Goal: Task Accomplishment & Management: Manage account settings

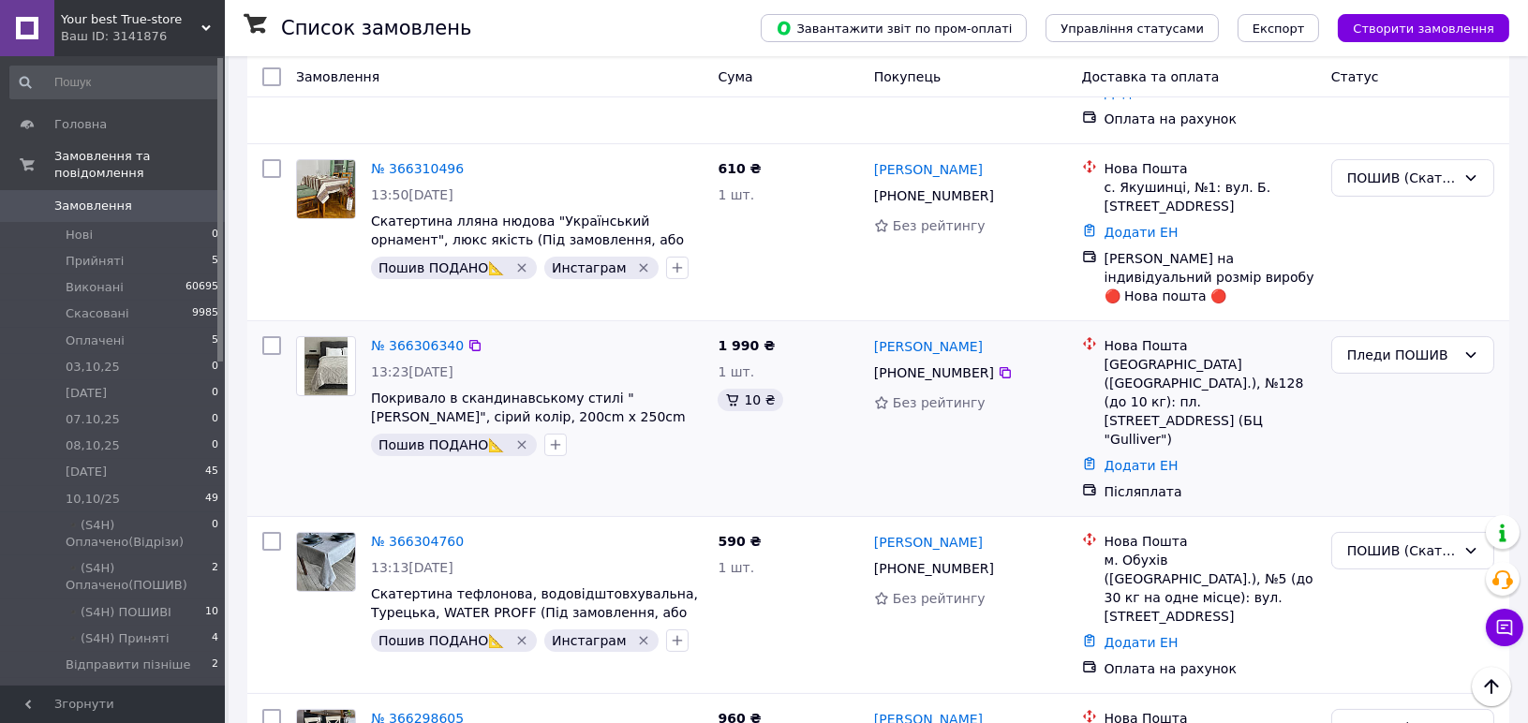
scroll to position [624, 0]
click at [95, 198] on span "Замовлення" at bounding box center [93, 206] width 78 height 17
click at [155, 222] on li "Нові 0" at bounding box center [114, 235] width 229 height 26
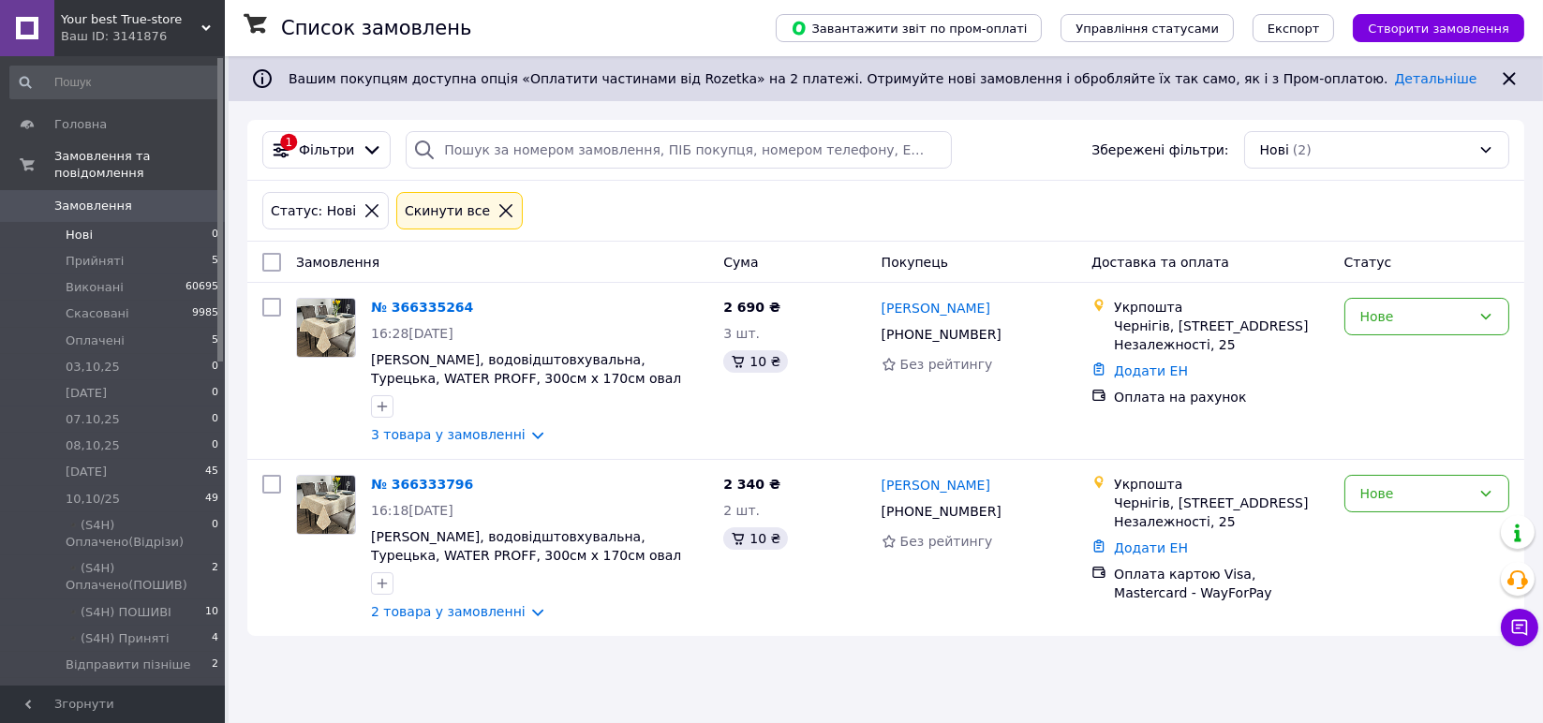
click at [273, 257] on input "checkbox" at bounding box center [271, 262] width 19 height 19
checkbox input "true"
click at [421, 257] on div "Дії для 2 замовлень" at bounding box center [349, 262] width 197 height 32
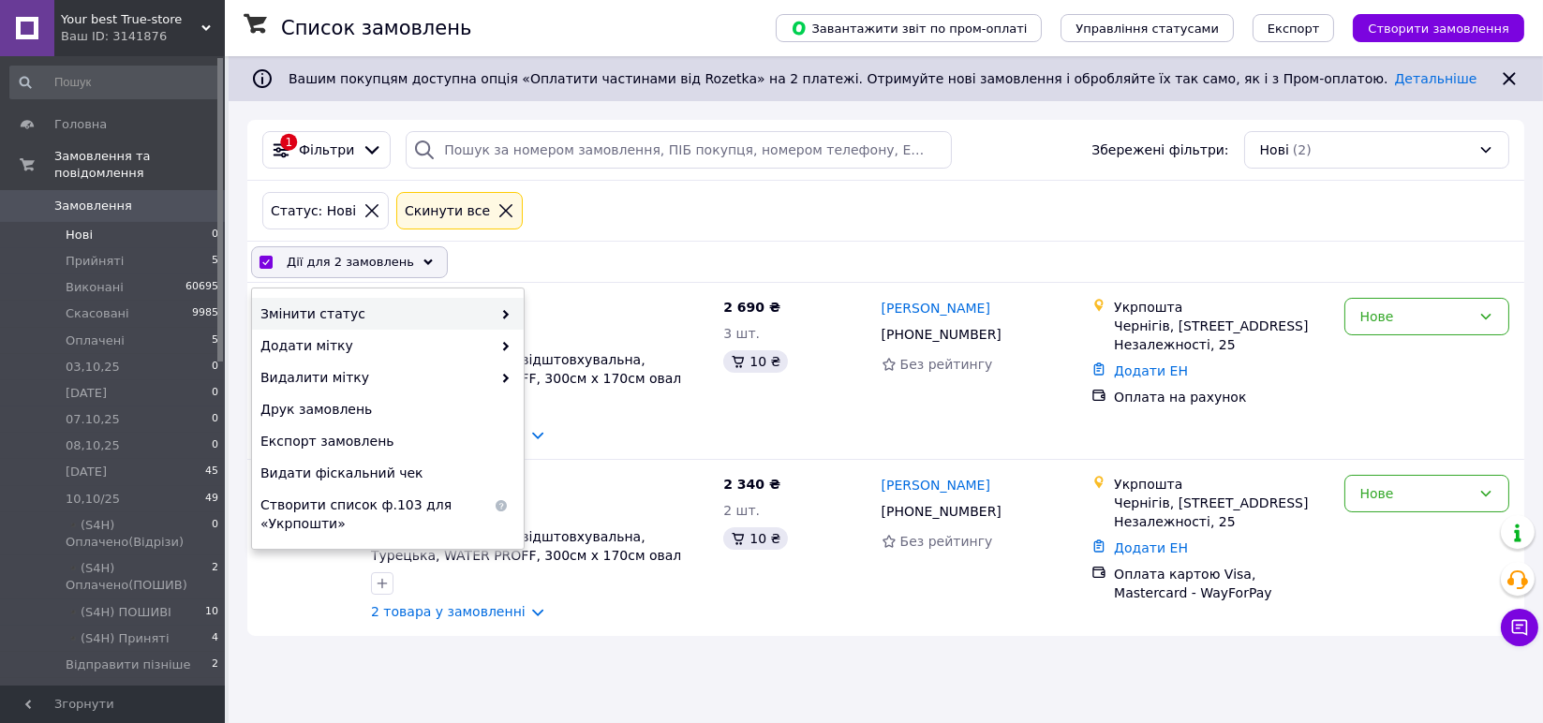
click at [448, 315] on span "Змінити статус" at bounding box center [375, 313] width 231 height 19
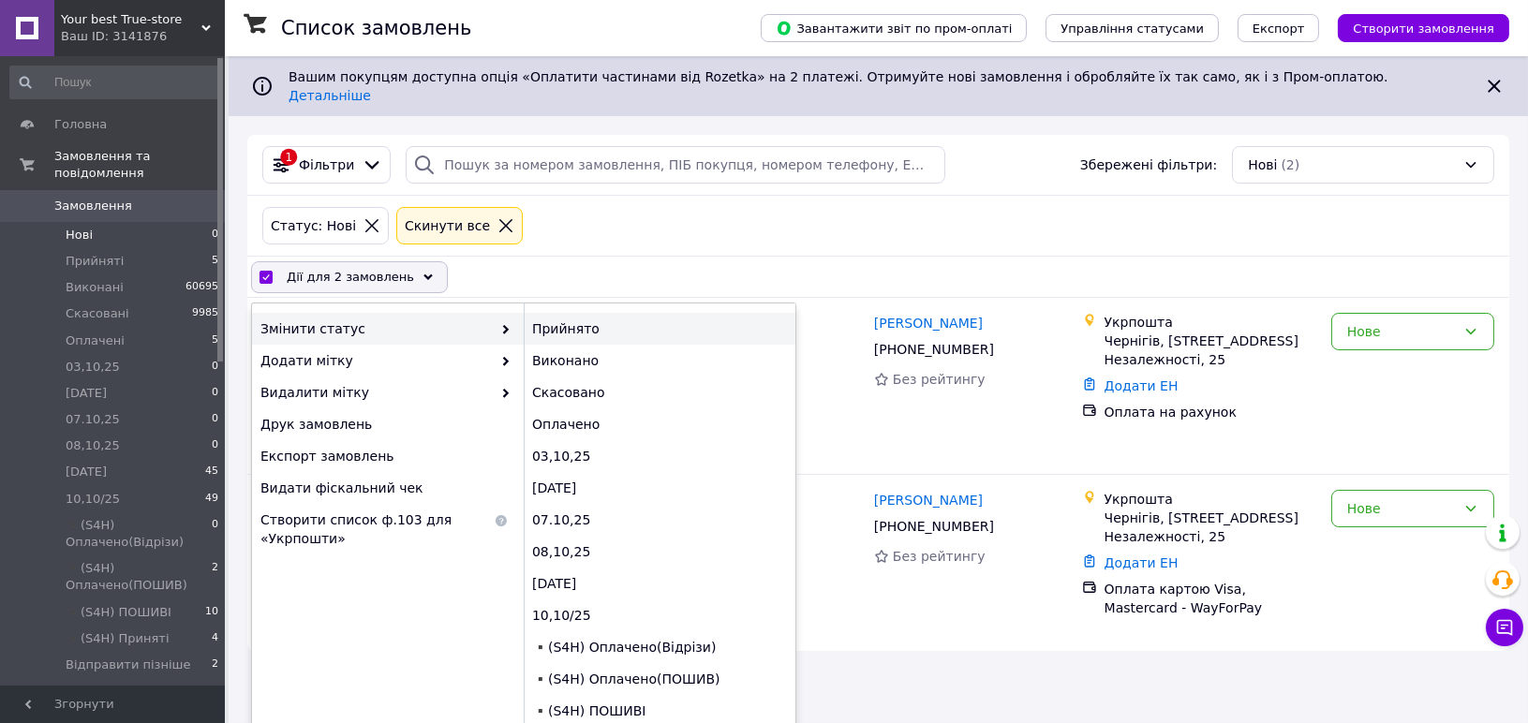
click at [554, 313] on div "Прийнято" at bounding box center [660, 329] width 272 height 32
checkbox input "false"
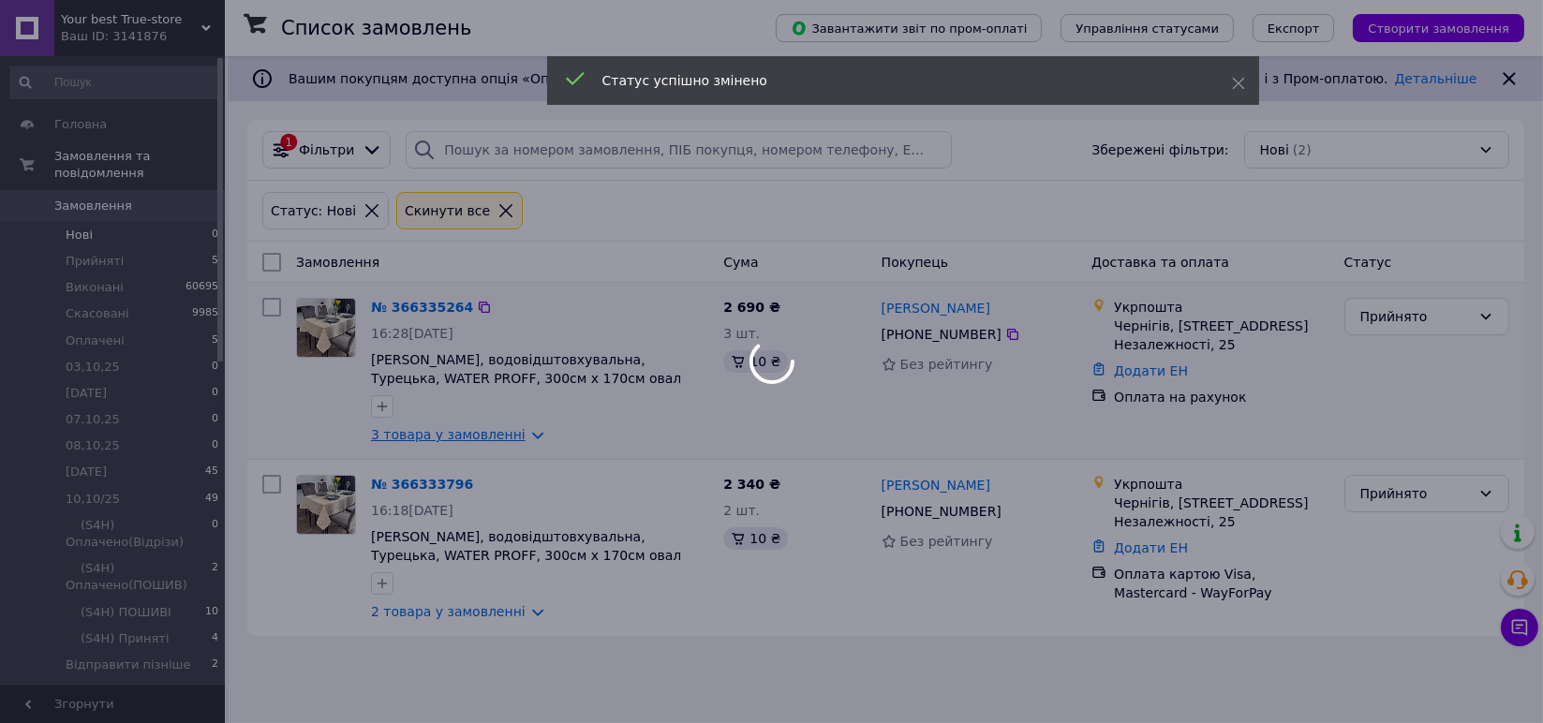
click at [465, 434] on div at bounding box center [771, 361] width 1543 height 723
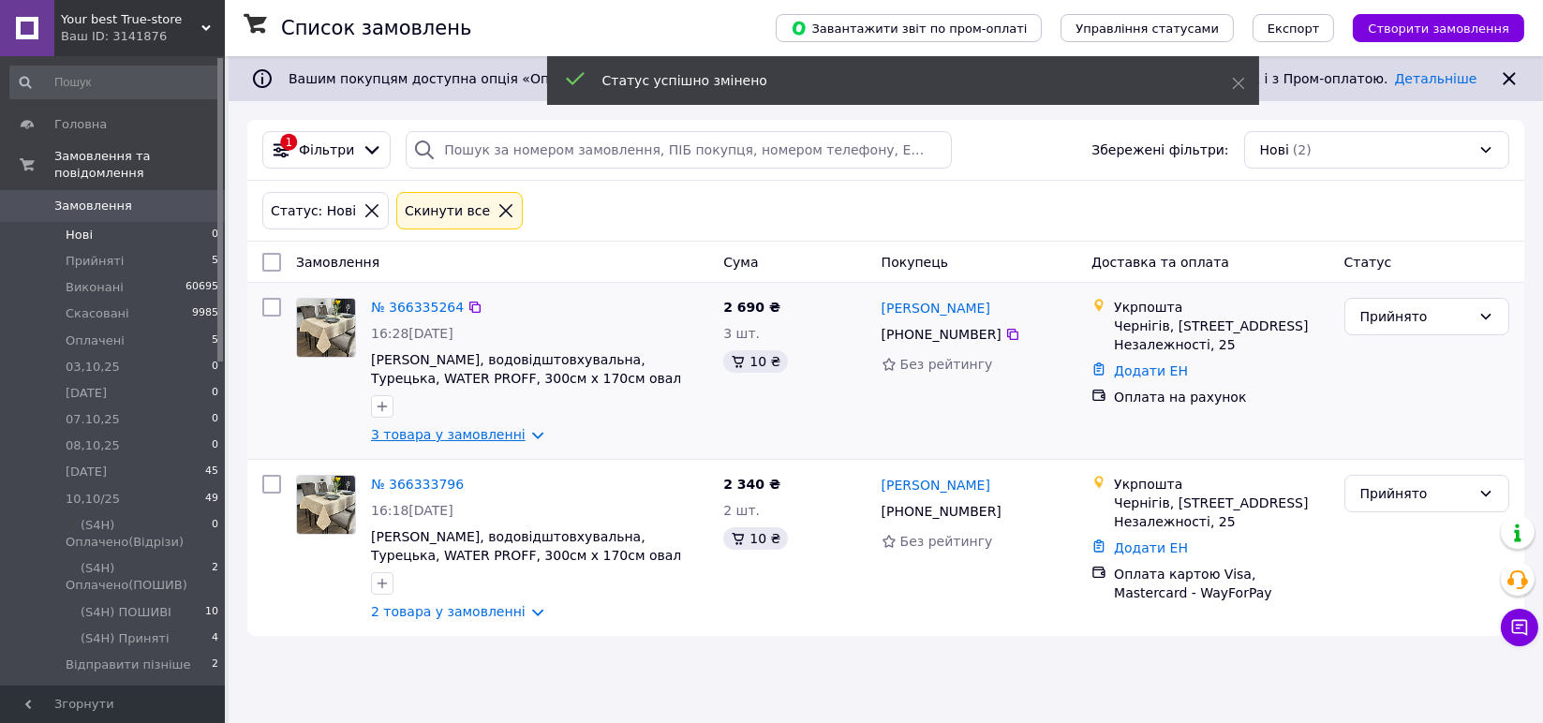
click at [484, 437] on link "3 товара у замовленні" at bounding box center [448, 434] width 155 height 15
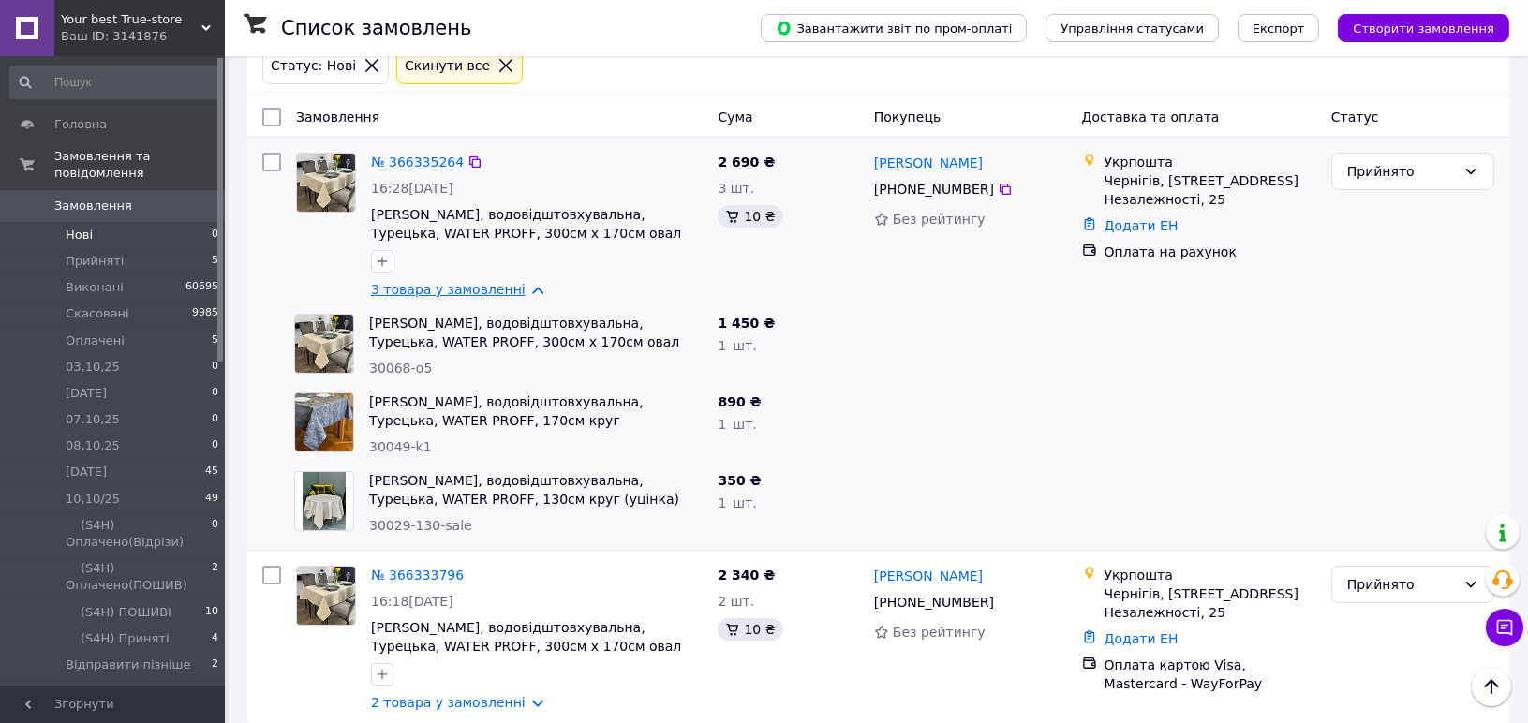
scroll to position [168, 0]
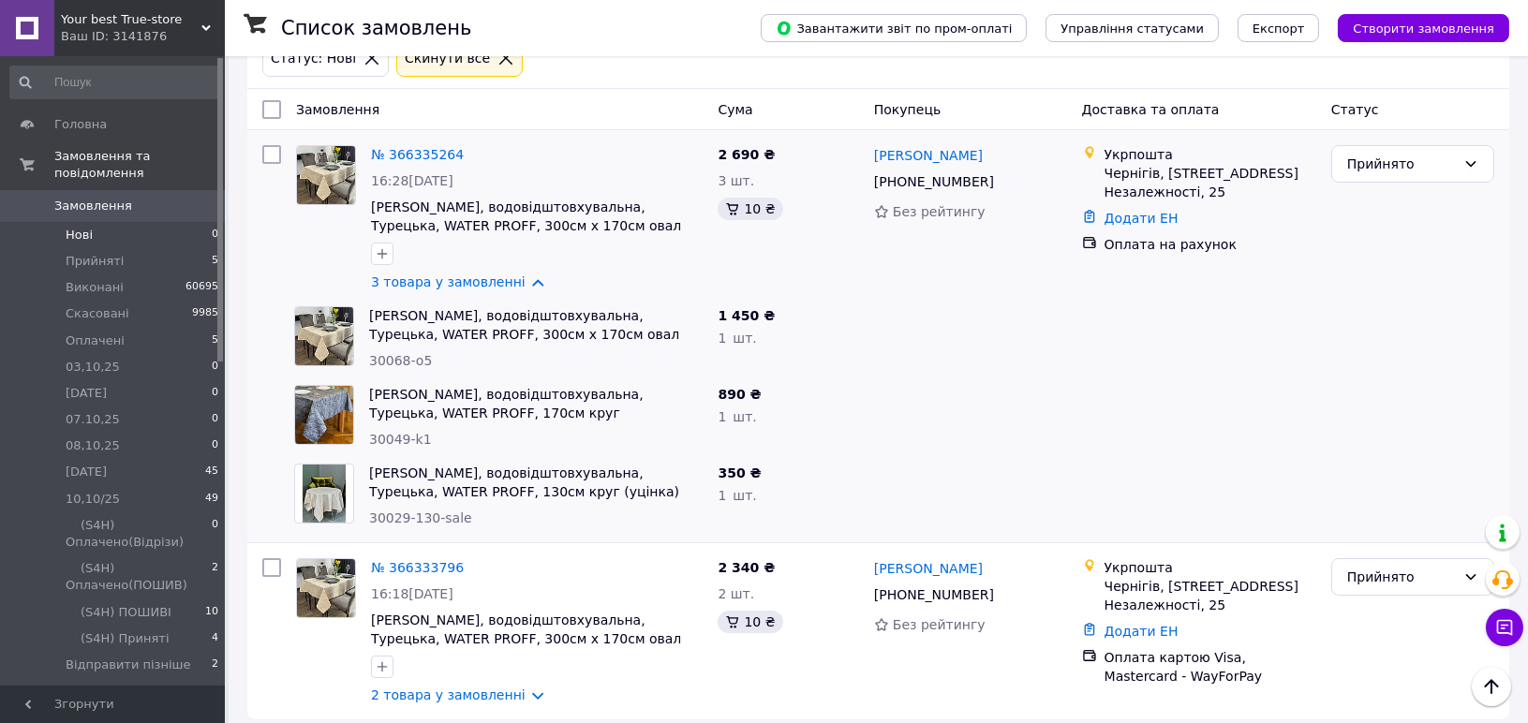
click at [109, 198] on link "Замовлення 0" at bounding box center [114, 206] width 229 height 32
